Goal: Task Accomplishment & Management: Use online tool/utility

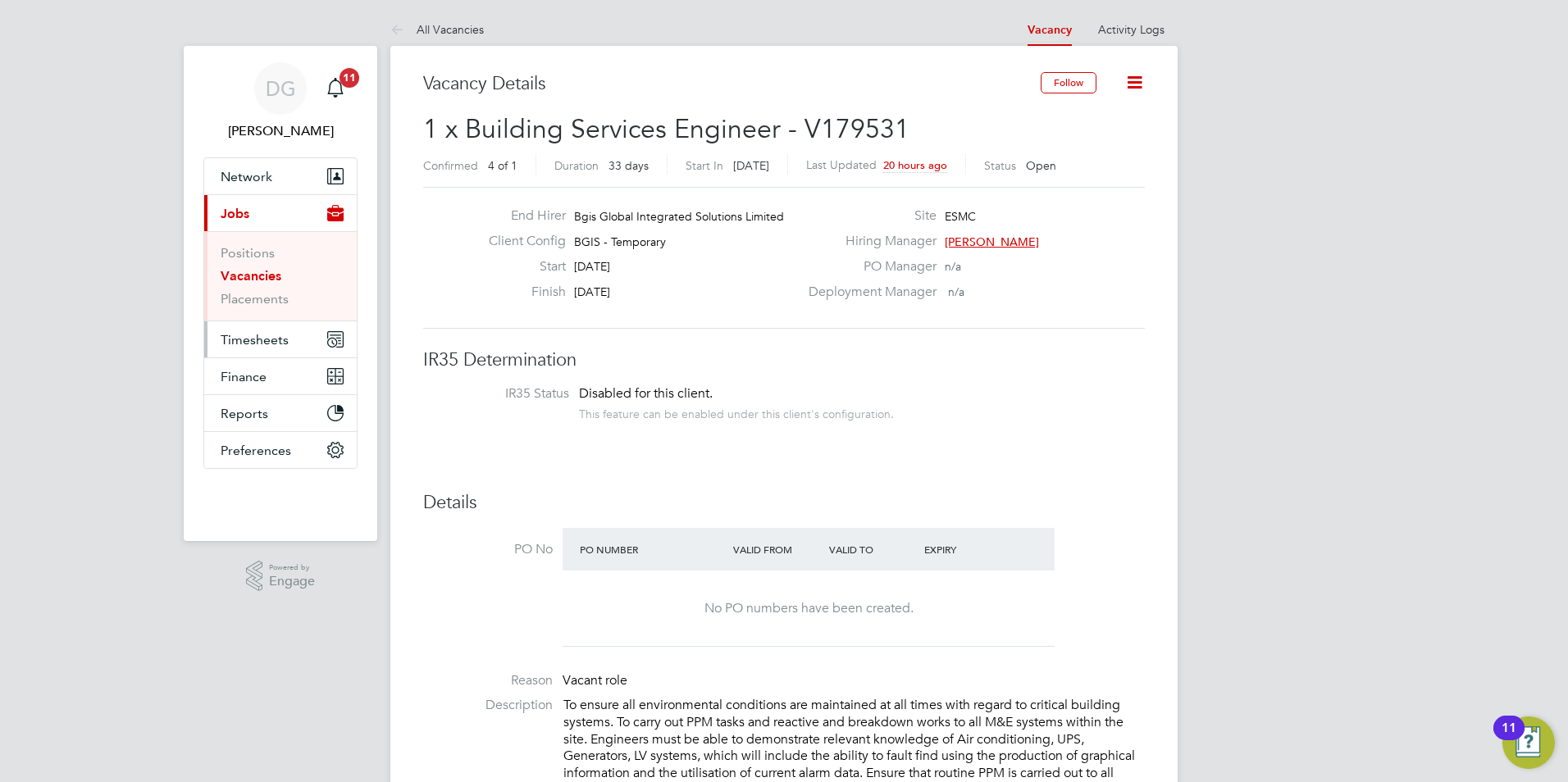
click at [252, 339] on span "Timesheets" at bounding box center [254, 340] width 68 height 16
